Goal: Information Seeking & Learning: Check status

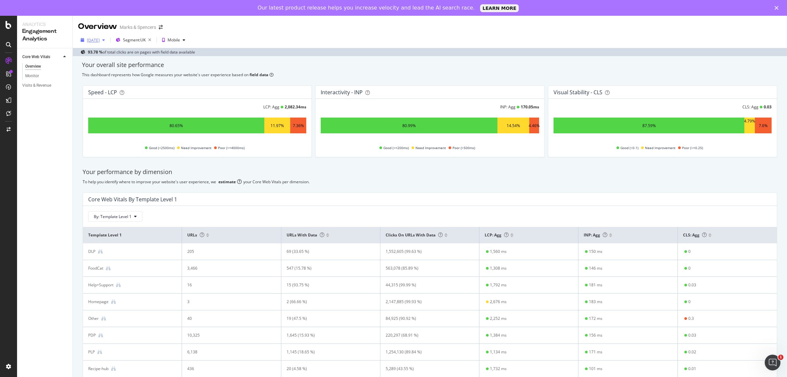
click at [100, 38] on div "[DATE]" at bounding box center [93, 40] width 13 height 6
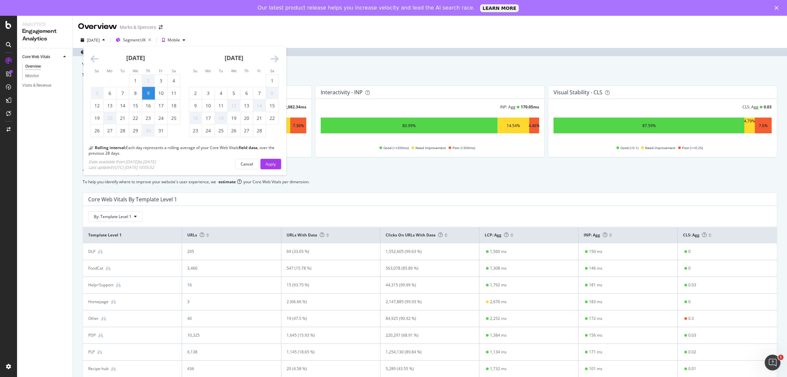
click at [273, 59] on icon "Move forward to switch to the next month." at bounding box center [275, 58] width 8 height 9
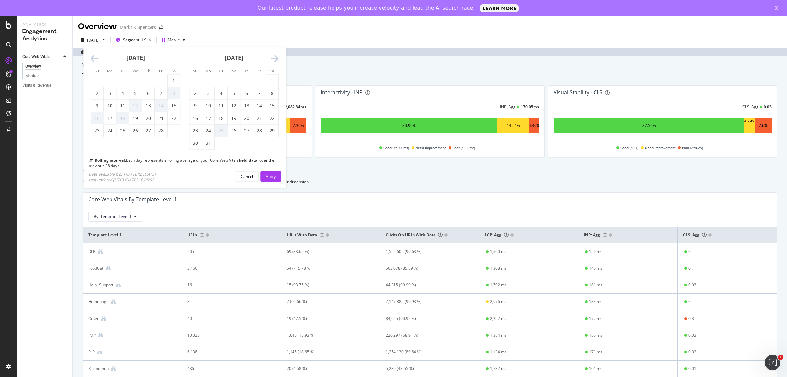
click at [273, 59] on icon "Move forward to switch to the next month." at bounding box center [275, 58] width 8 height 9
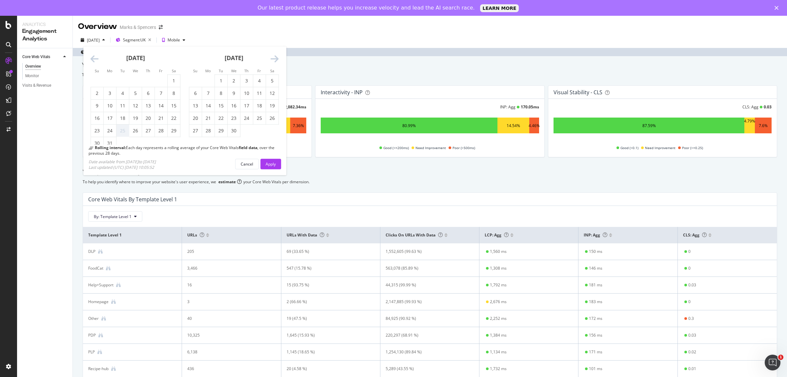
click at [273, 59] on icon "Move forward to switch to the next month." at bounding box center [275, 58] width 8 height 9
click at [274, 59] on icon "Move forward to switch to the next month." at bounding box center [275, 58] width 8 height 9
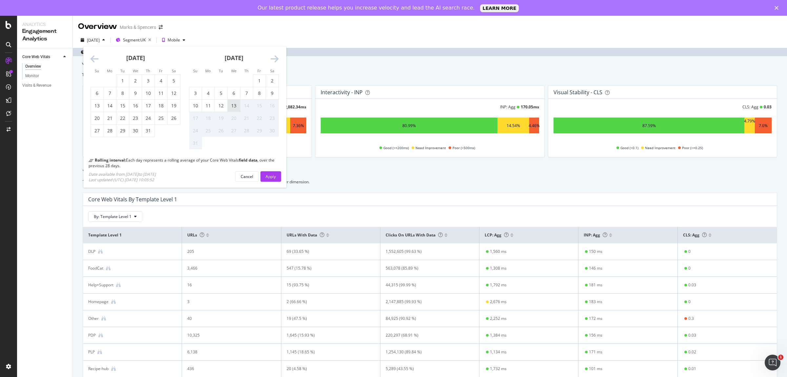
click at [233, 103] on div "13" at bounding box center [234, 105] width 12 height 7
click at [270, 173] on div "Apply" at bounding box center [271, 176] width 10 height 6
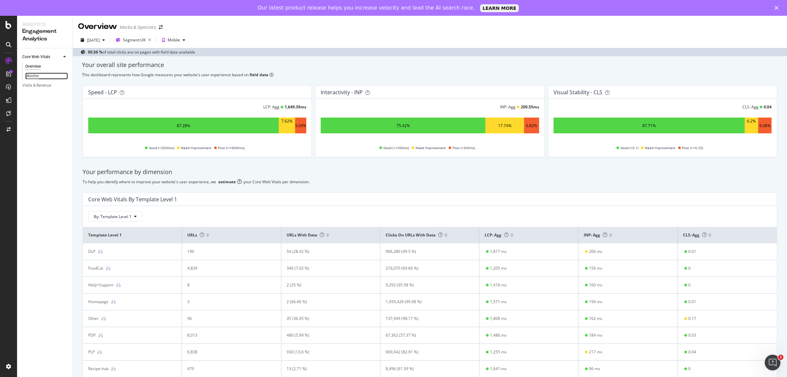
click at [29, 75] on div "Monitor" at bounding box center [32, 75] width 14 height 7
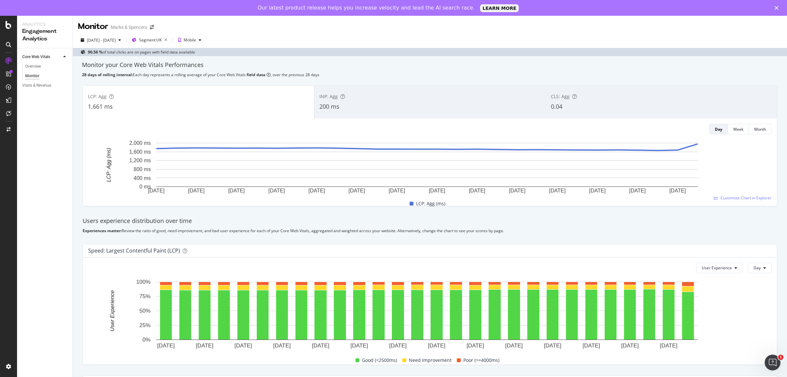
click at [355, 97] on div "INP: Agg" at bounding box center [429, 96] width 221 height 7
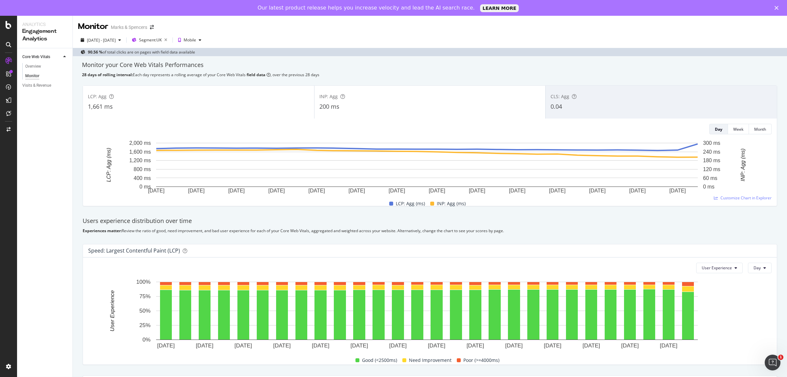
click at [253, 105] on div "1,661 ms" at bounding box center [198, 106] width 221 height 9
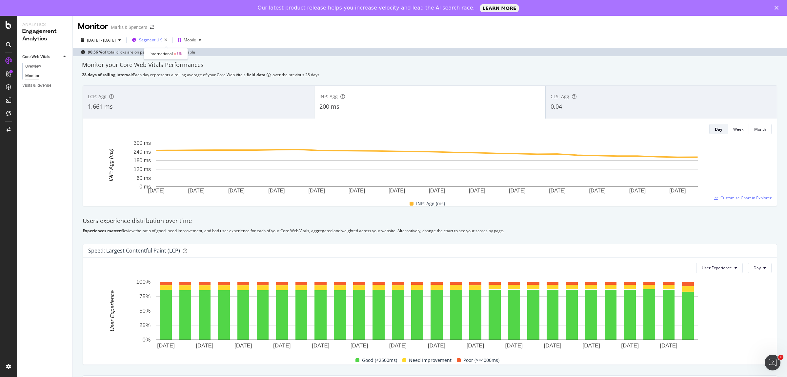
click at [162, 40] on span "Segment: [GEOGRAPHIC_DATA]" at bounding box center [150, 40] width 23 height 6
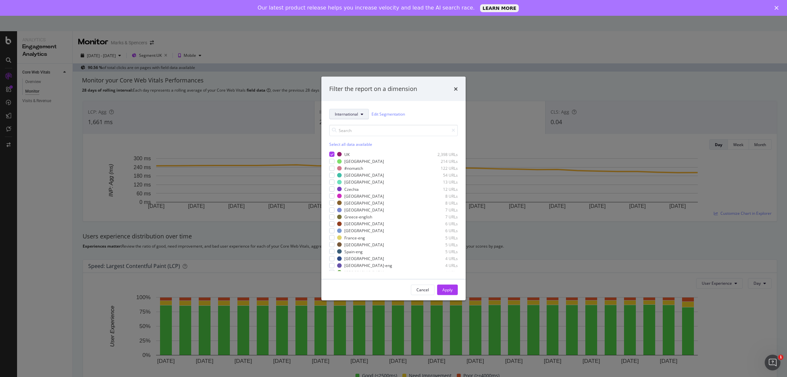
click at [345, 114] on span "International" at bounding box center [346, 114] width 23 height 6
click at [345, 136] on span "Template" at bounding box center [354, 137] width 39 height 6
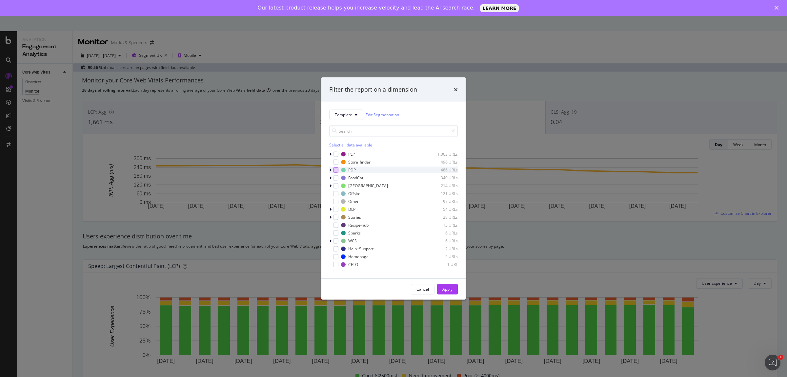
click at [335, 171] on div "modal" at bounding box center [335, 169] width 5 height 5
click at [451, 287] on div "Apply" at bounding box center [447, 289] width 10 height 6
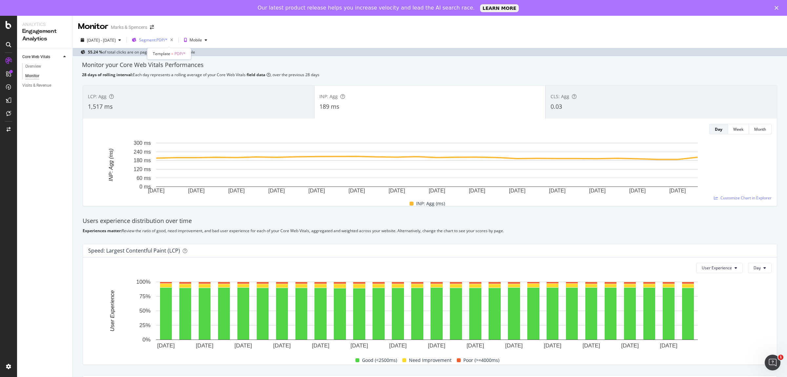
click at [168, 39] on span "Segment: PDP/*" at bounding box center [153, 40] width 29 height 6
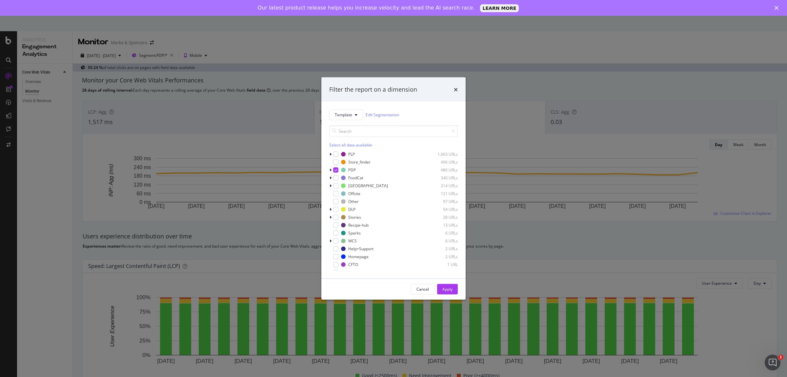
click at [251, 29] on div "Filter the report on a dimension Template Edit Segmentation Select all data ava…" at bounding box center [393, 188] width 787 height 377
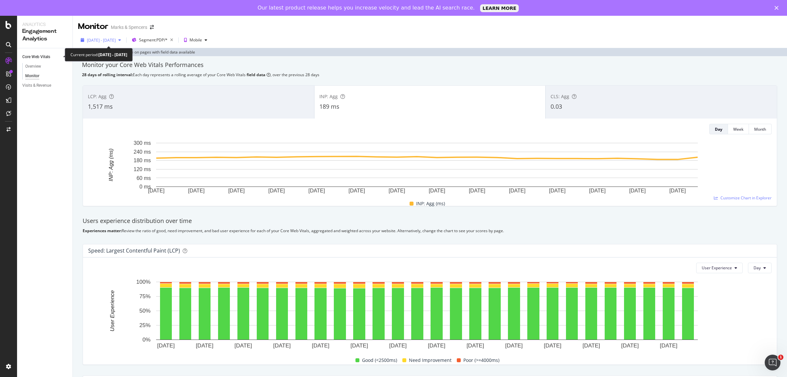
click at [110, 40] on span "[DATE] - [DATE]" at bounding box center [101, 40] width 29 height 6
click at [30, 66] on div "Overview" at bounding box center [33, 66] width 16 height 7
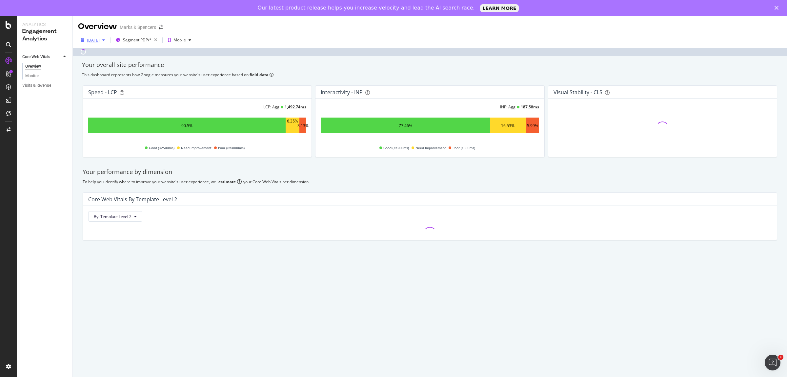
click at [100, 40] on div "[DATE]" at bounding box center [93, 40] width 13 height 6
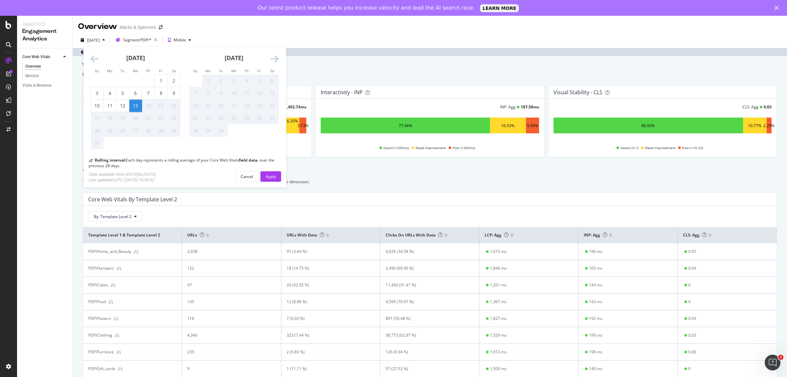
click at [356, 21] on div "Overview Marks & Spencers" at bounding box center [430, 24] width 714 height 16
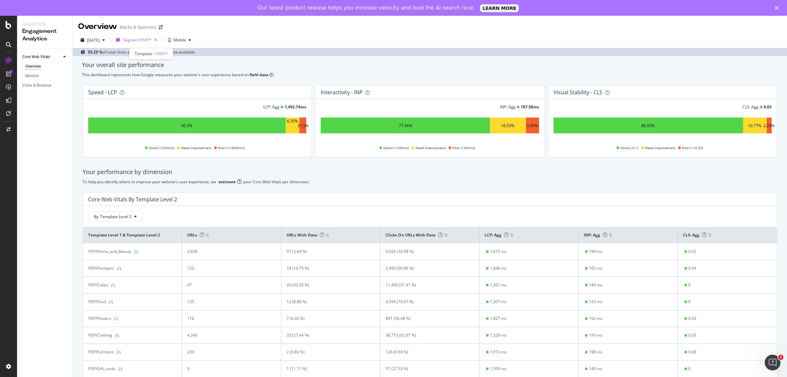
click at [156, 37] on div "Segment: PDP/*" at bounding box center [141, 39] width 37 height 9
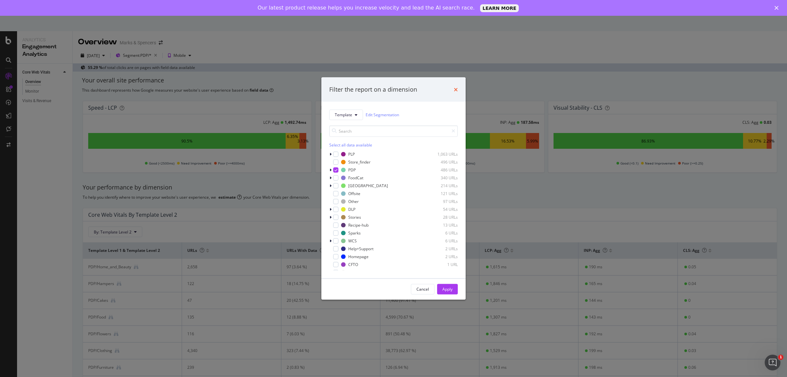
click at [456, 88] on icon "times" at bounding box center [456, 89] width 4 height 5
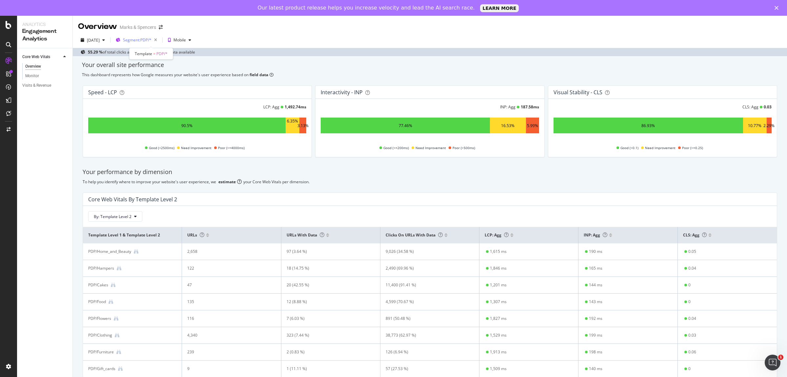
click at [146, 38] on span "Segment: PDP/*" at bounding box center [137, 40] width 29 height 6
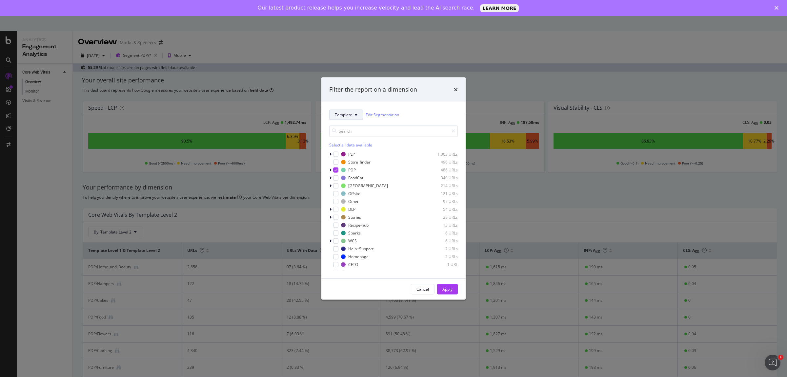
click at [341, 117] on span "Template" at bounding box center [343, 115] width 17 height 6
click at [349, 138] on span "Template" at bounding box center [354, 138] width 39 height 6
click at [340, 113] on span "Template" at bounding box center [343, 115] width 17 height 6
click at [355, 196] on span "International" at bounding box center [354, 199] width 39 height 6
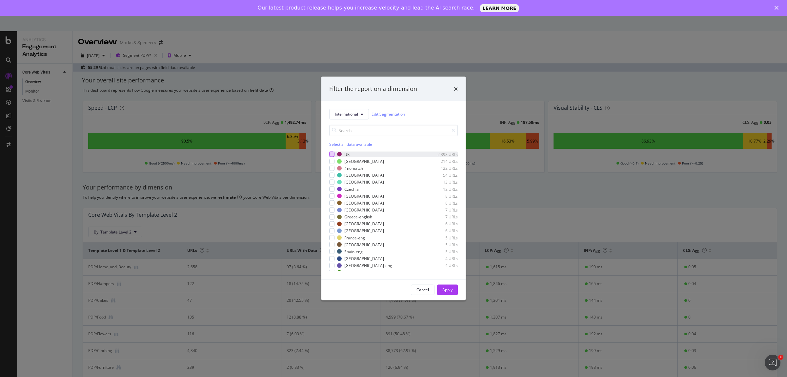
click at [332, 154] on div "modal" at bounding box center [331, 154] width 5 height 5
click at [446, 287] on div "Apply" at bounding box center [447, 290] width 10 height 6
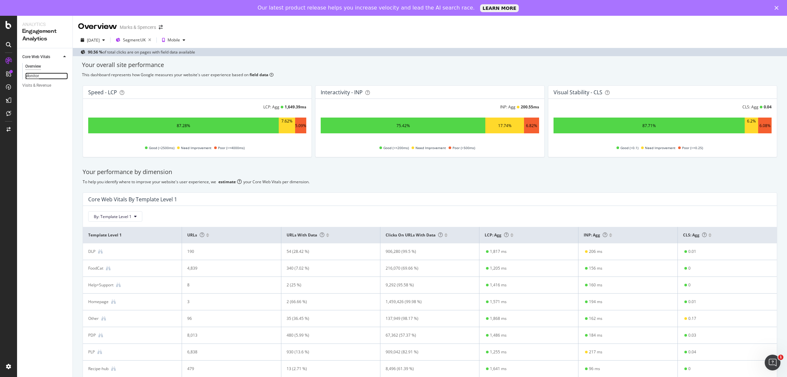
click at [38, 76] on div "Monitor" at bounding box center [32, 75] width 14 height 7
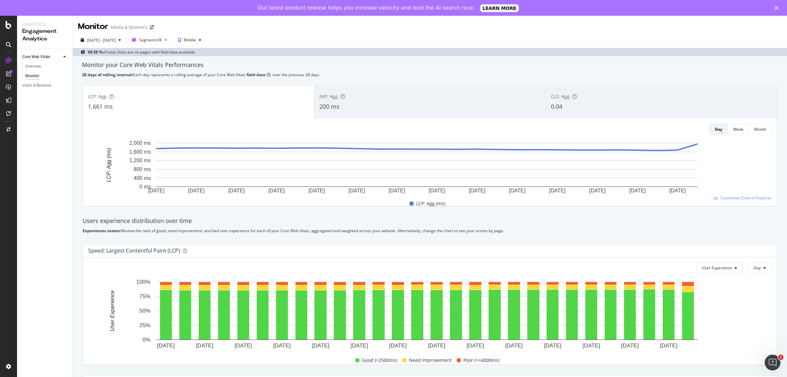
click at [622, 98] on div "CLS: Agg" at bounding box center [661, 96] width 221 height 7
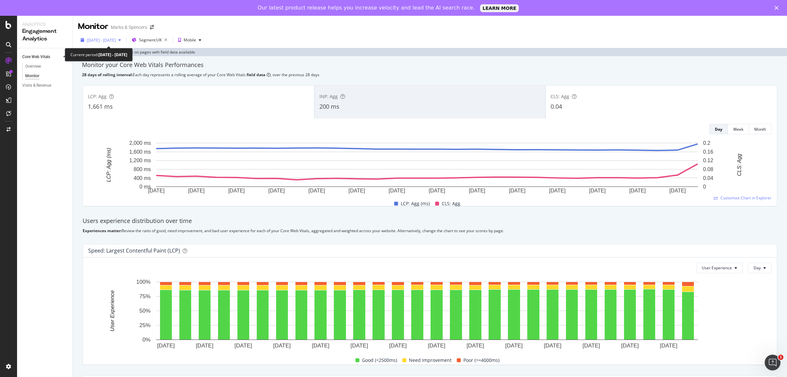
click at [111, 40] on span "[DATE] - [DATE]" at bounding box center [101, 40] width 29 height 6
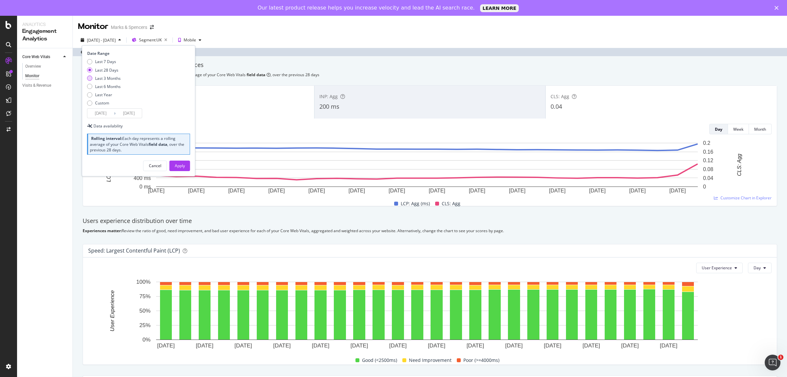
click at [102, 78] on div "Last 3 Months" at bounding box center [108, 78] width 26 height 6
type input "2025/05/14"
click at [181, 163] on div "Apply" at bounding box center [180, 166] width 10 height 6
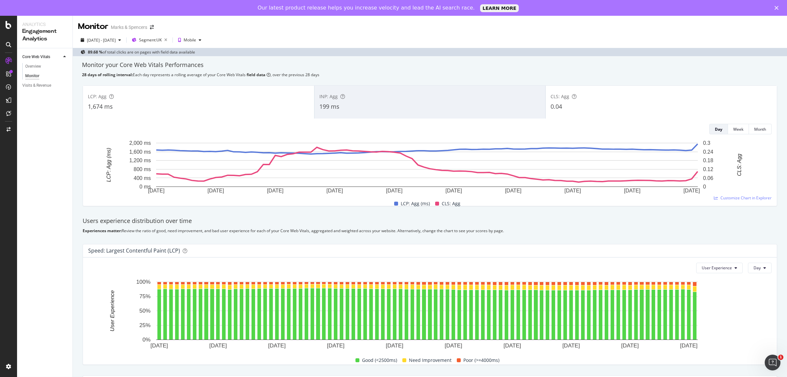
click at [220, 116] on div "LCP: Agg 1,674 ms" at bounding box center [198, 102] width 231 height 30
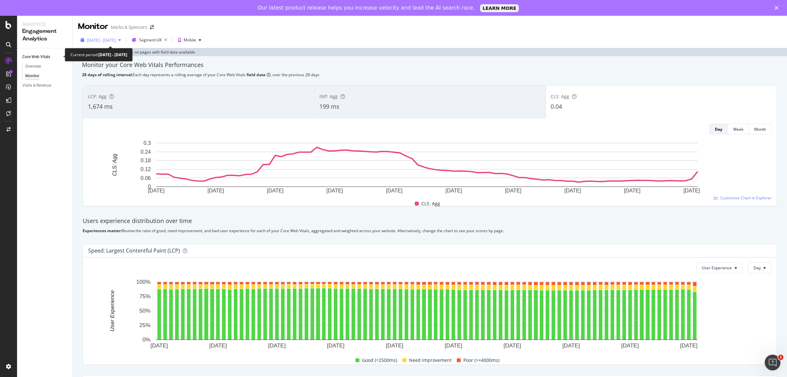
click at [124, 43] on div "2025 May. 14th - Aug. 13th" at bounding box center [101, 40] width 46 height 10
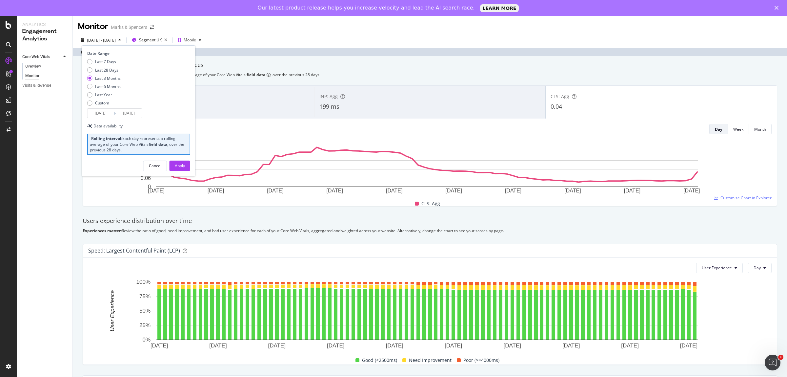
click at [264, 30] on div "Monitor Marks & Spencers" at bounding box center [430, 24] width 714 height 16
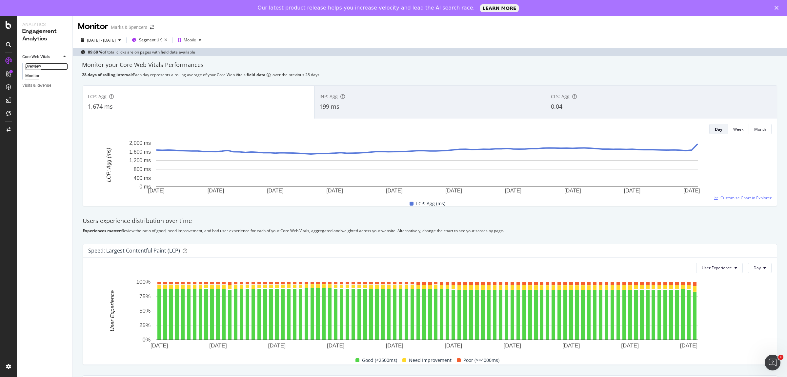
click at [35, 66] on div "Overview" at bounding box center [33, 66] width 16 height 7
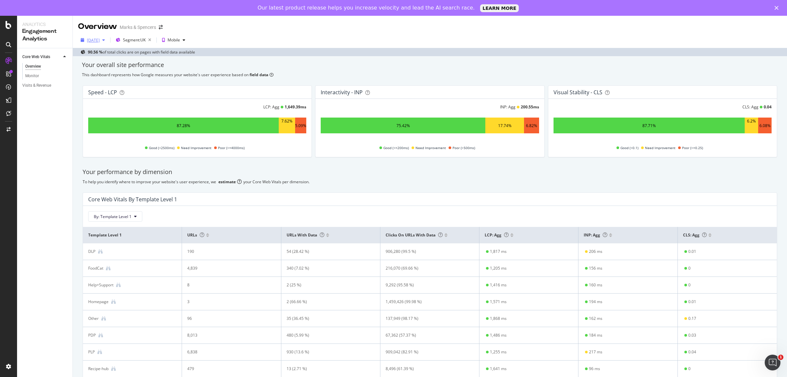
click at [100, 40] on div "[DATE]" at bounding box center [93, 40] width 13 height 6
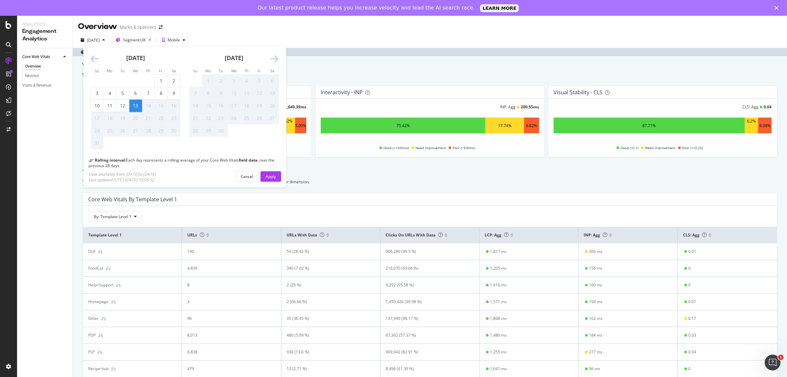
click at [341, 30] on div "Overview Marks & Spencers" at bounding box center [430, 24] width 714 height 16
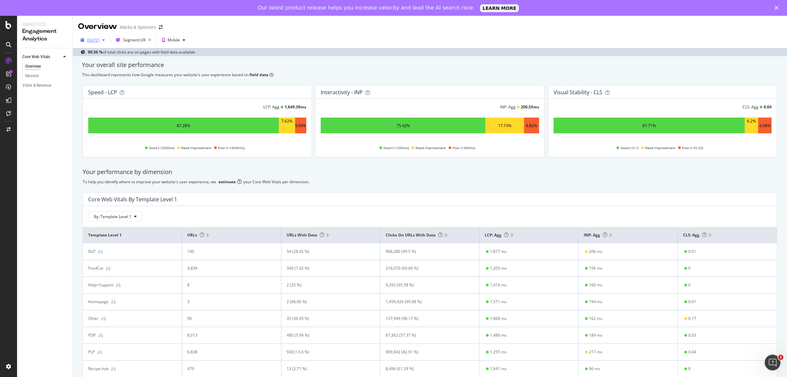
click at [93, 44] on div "[DATE]" at bounding box center [93, 40] width 30 height 10
click at [99, 41] on div "[DATE]" at bounding box center [93, 40] width 13 height 6
click at [310, 27] on div "Overview Marks & Spencers" at bounding box center [430, 24] width 714 height 16
